Goal: Find specific page/section: Find specific page/section

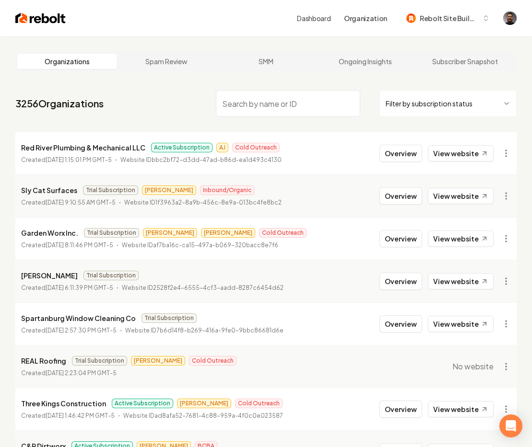
drag, startPoint x: 248, startPoint y: 91, endPoint x: 249, endPoint y: 95, distance: 4.9
click at [248, 91] on input "search" at bounding box center [288, 103] width 144 height 27
click at [249, 100] on input "search" at bounding box center [288, 103] width 144 height 27
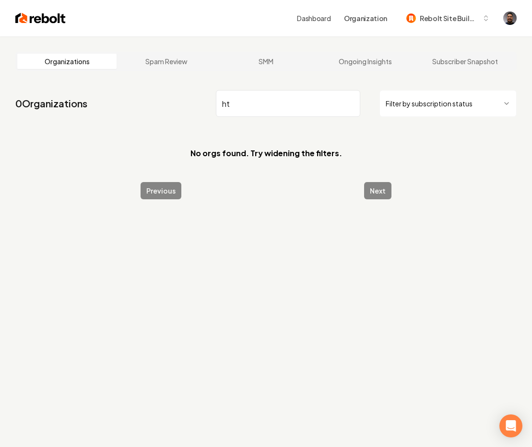
type input "h"
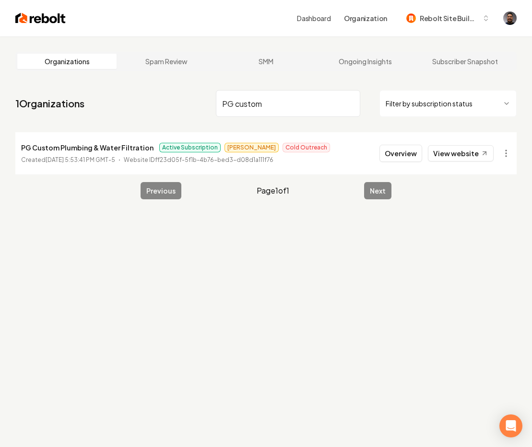
type input "PG custom"
click at [68, 150] on p "PG Custom Plumbing & Water Filtration" at bounding box center [87, 148] width 132 height 12
click at [396, 153] on button "Overview" at bounding box center [400, 153] width 43 height 17
